Goal: Use online tool/utility: Utilize a website feature to perform a specific function

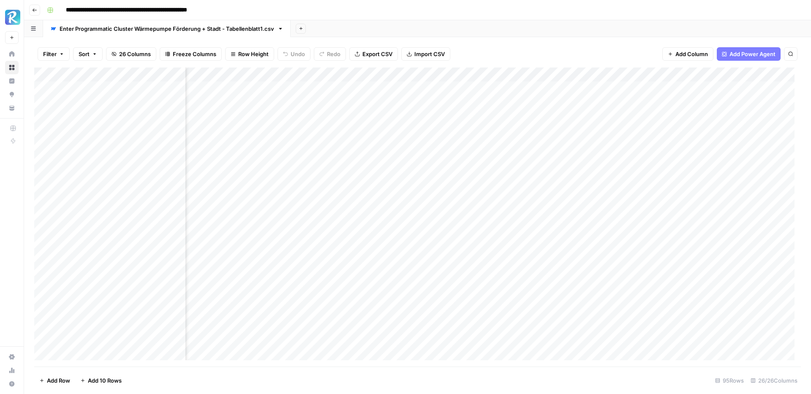
scroll to position [0, 465]
click at [483, 87] on div "Add Column" at bounding box center [417, 217] width 766 height 299
click at [534, 86] on div "Add Column" at bounding box center [417, 217] width 766 height 299
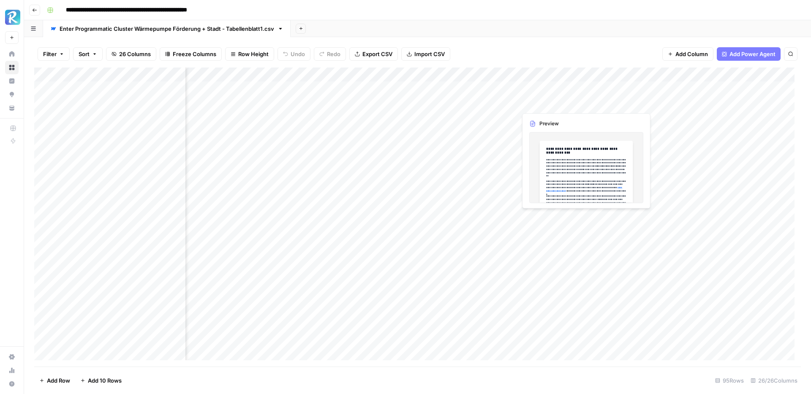
click at [538, 105] on div "Add Column" at bounding box center [417, 217] width 766 height 299
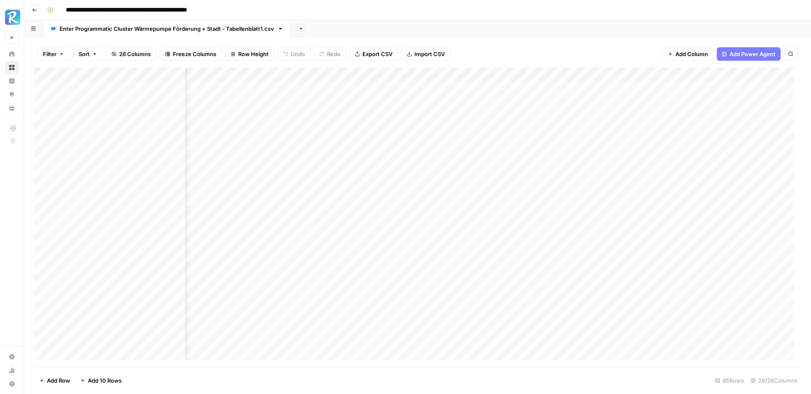
click at [537, 119] on div "Add Column" at bounding box center [417, 217] width 766 height 299
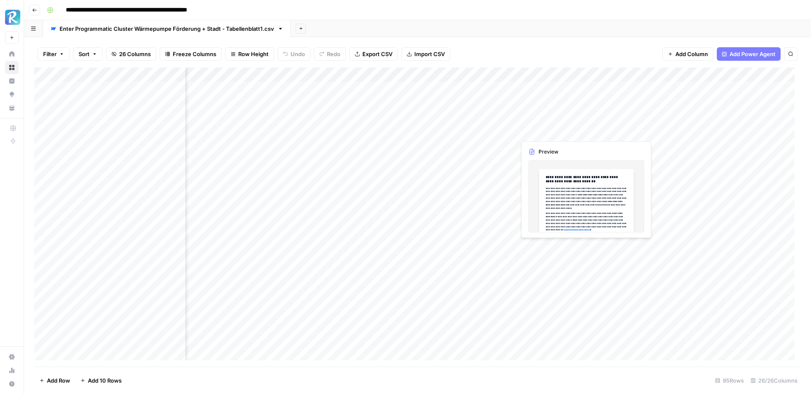
click at [551, 135] on div "Add Column" at bounding box center [417, 217] width 766 height 299
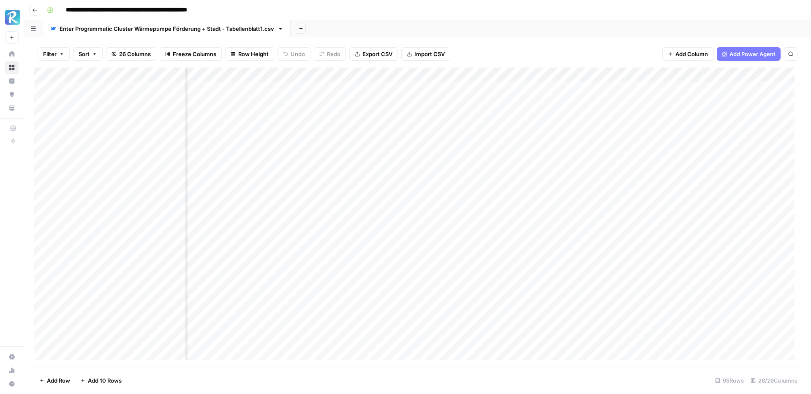
click at [537, 143] on div "Add Column" at bounding box center [417, 217] width 766 height 299
click at [534, 161] on div "Add Column" at bounding box center [417, 217] width 766 height 299
click at [545, 174] on div "Add Column" at bounding box center [417, 217] width 766 height 299
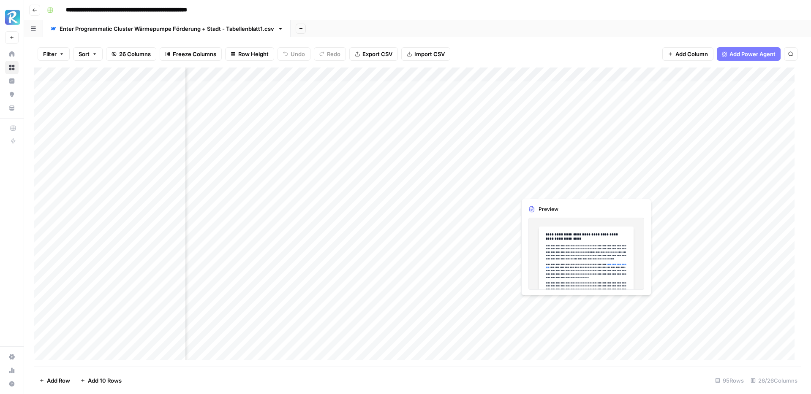
click at [534, 187] on div "Add Column" at bounding box center [417, 217] width 766 height 299
click at [521, 204] on div "Add Column" at bounding box center [417, 217] width 766 height 299
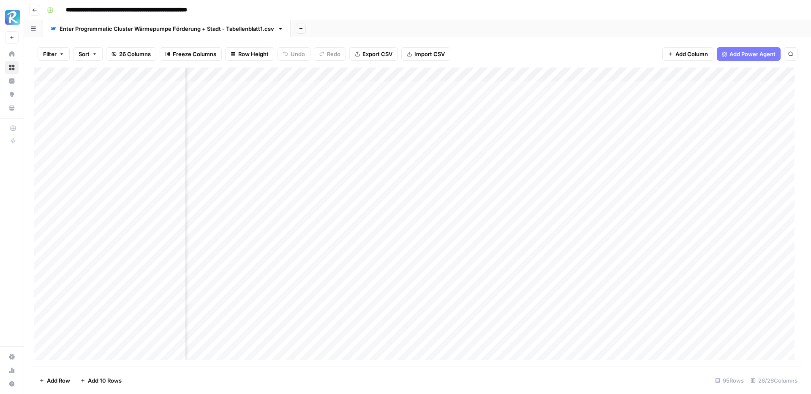
click at [539, 219] on div "Add Column" at bounding box center [417, 217] width 766 height 299
